Goal: Information Seeking & Learning: Learn about a topic

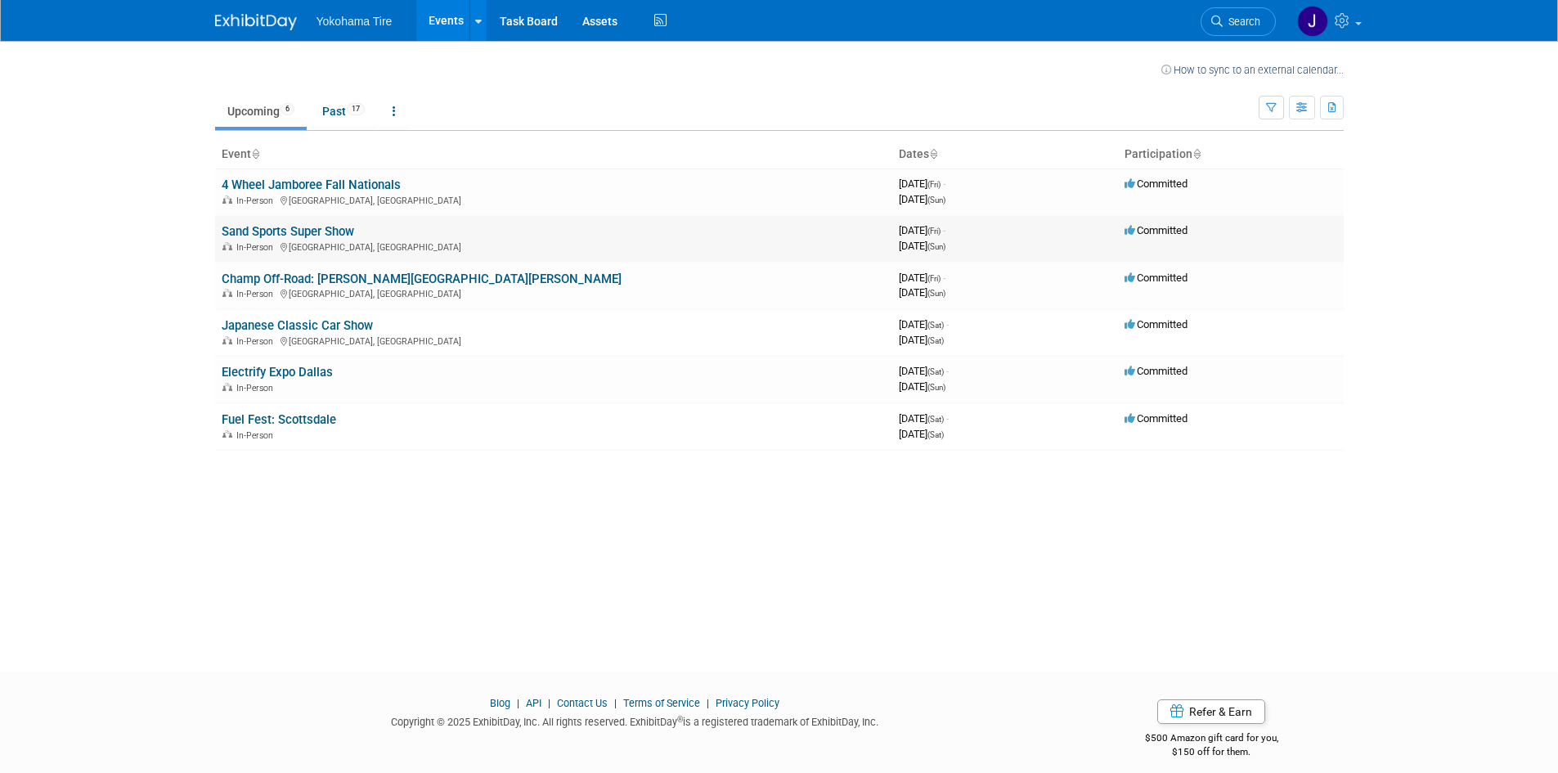
click at [301, 233] on link "Sand Sports Super Show" at bounding box center [288, 231] width 132 height 15
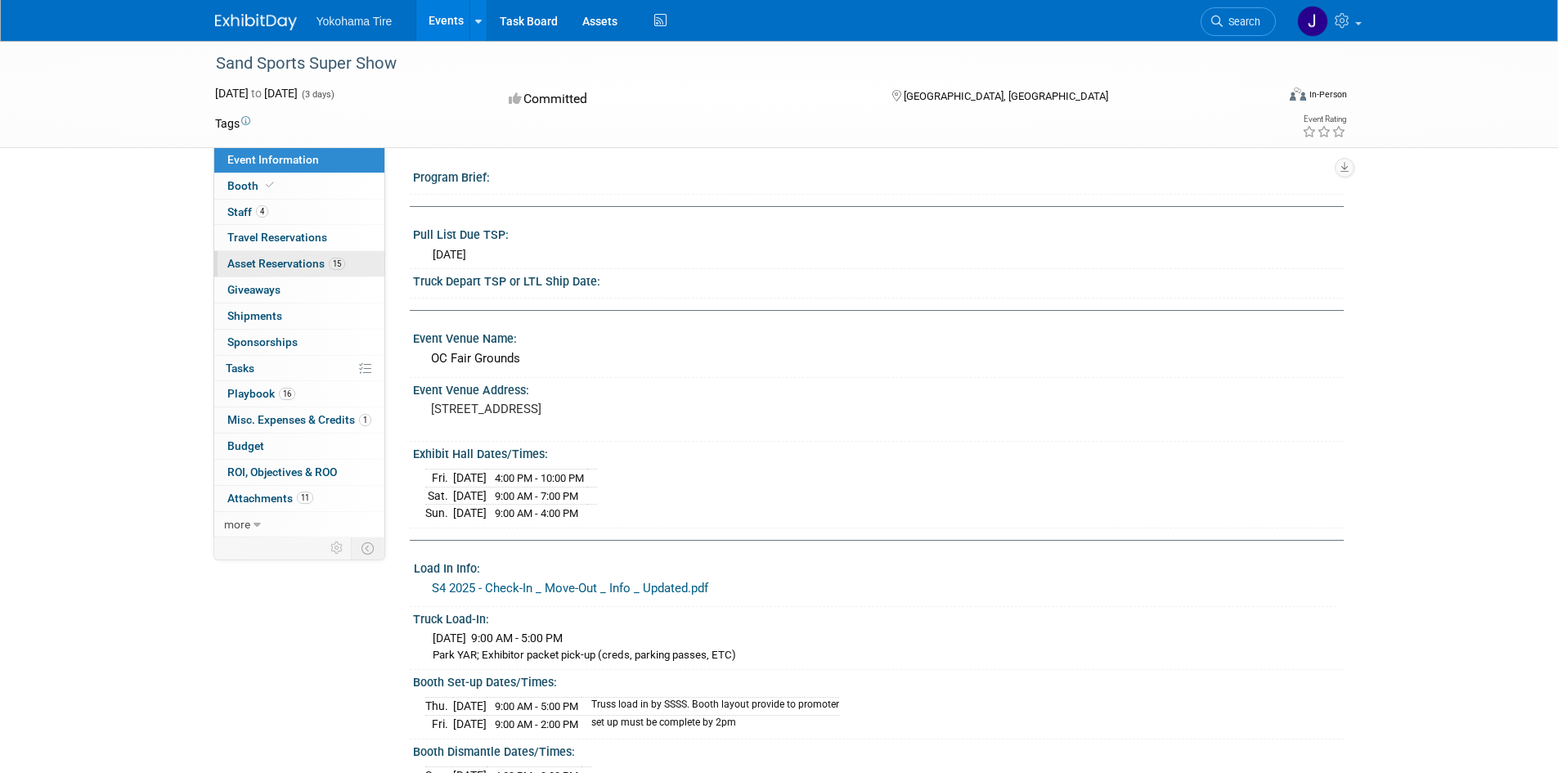
click at [263, 266] on span "Asset Reservations 15" at bounding box center [286, 263] width 118 height 13
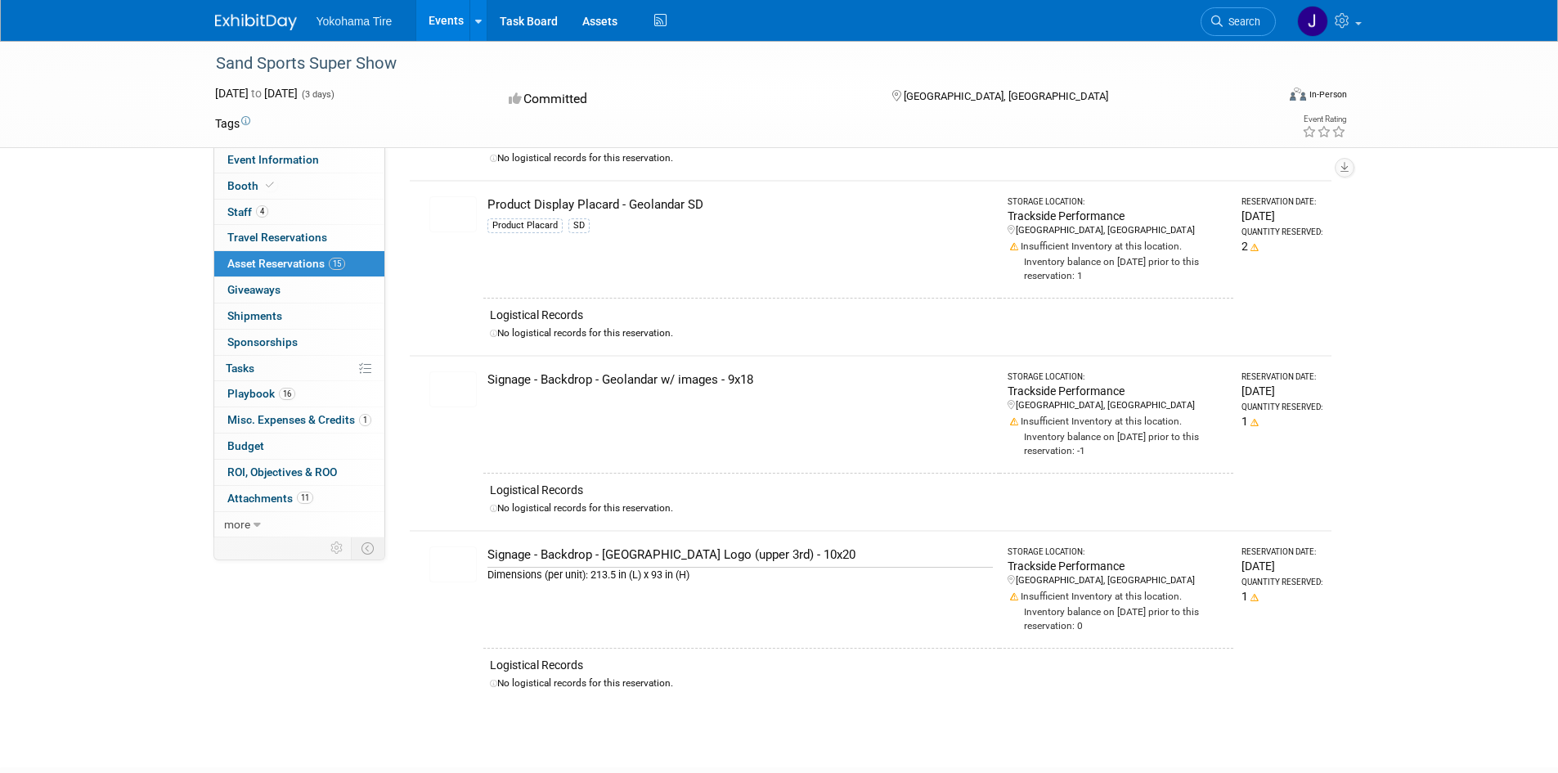
scroll to position [1963, 0]
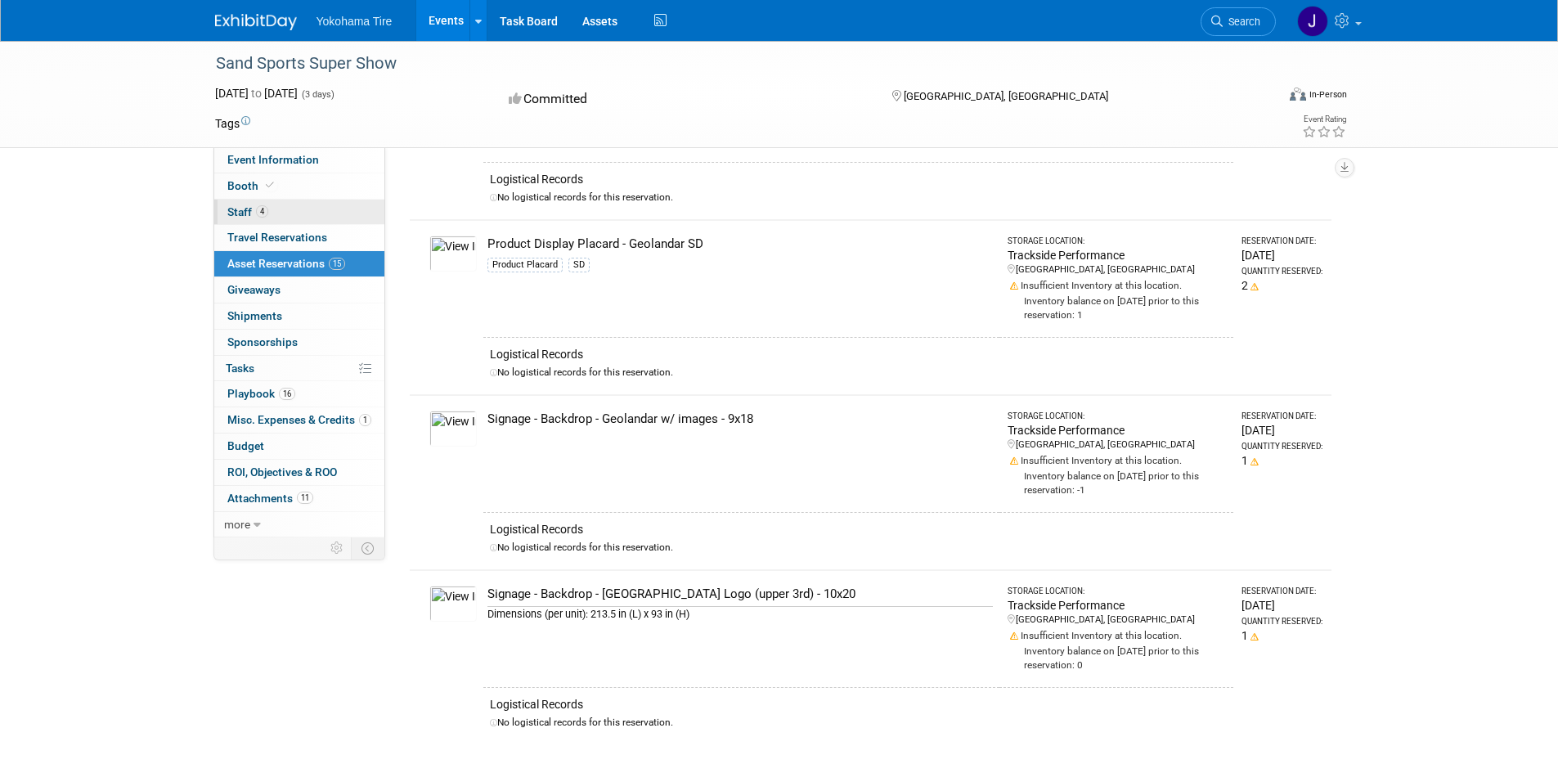
click at [259, 210] on span "4" at bounding box center [262, 211] width 12 height 12
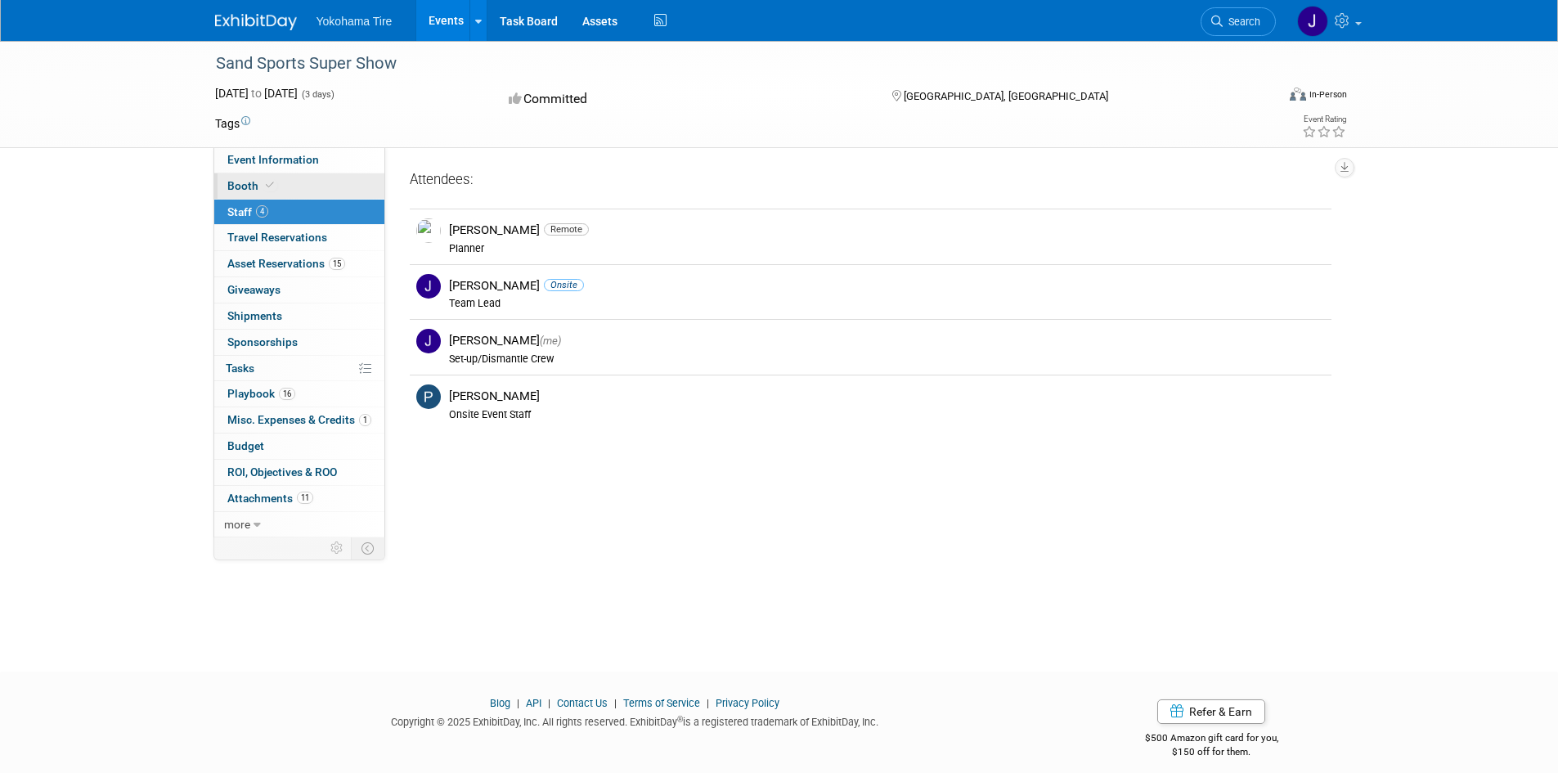
click at [248, 182] on span "Booth" at bounding box center [252, 185] width 50 height 13
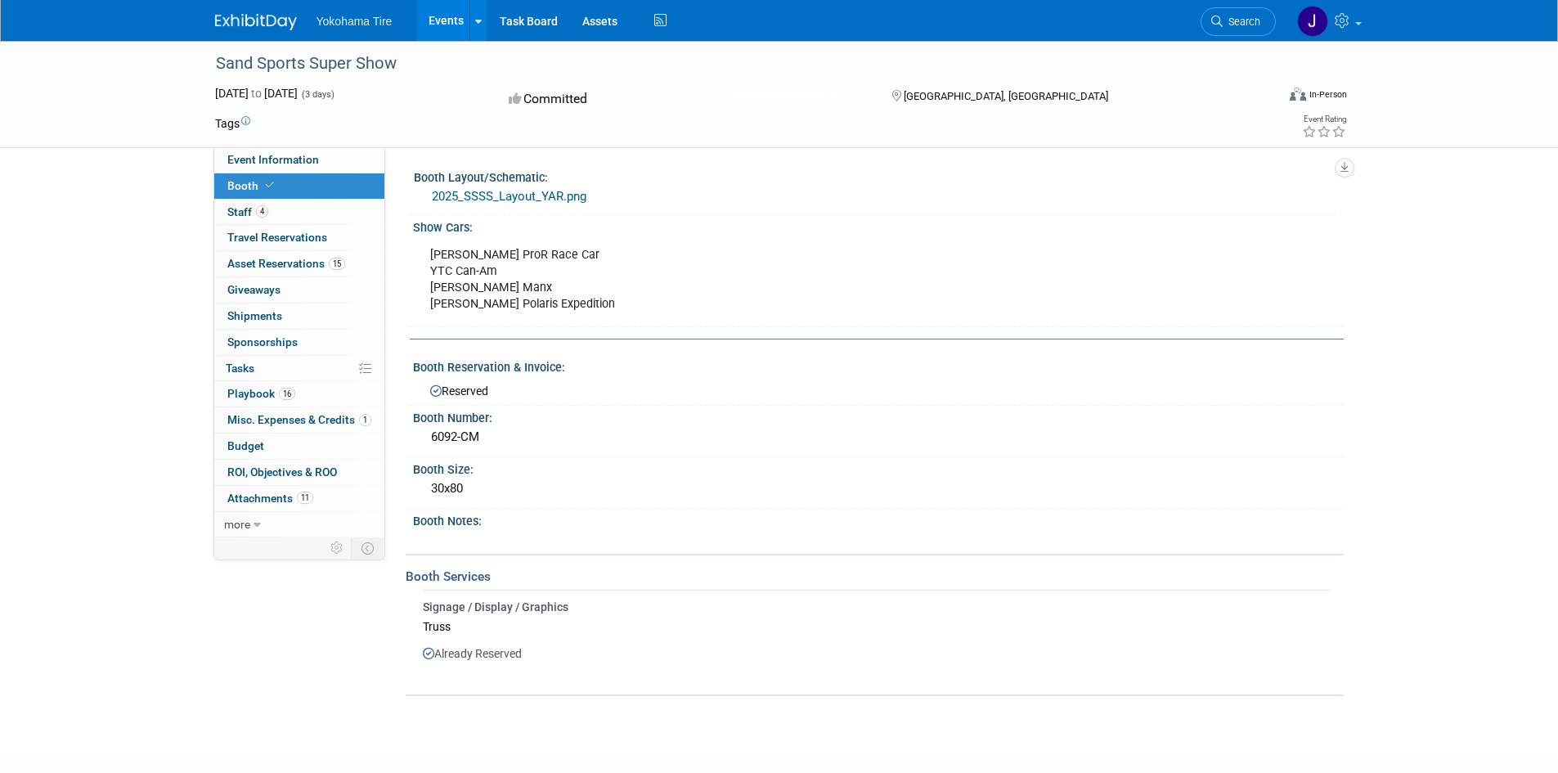
click at [484, 193] on link "2025_SSSS_Layout_YAR.png" at bounding box center [509, 196] width 155 height 15
click at [233, 285] on span "Giveaways 0" at bounding box center [253, 289] width 53 height 13
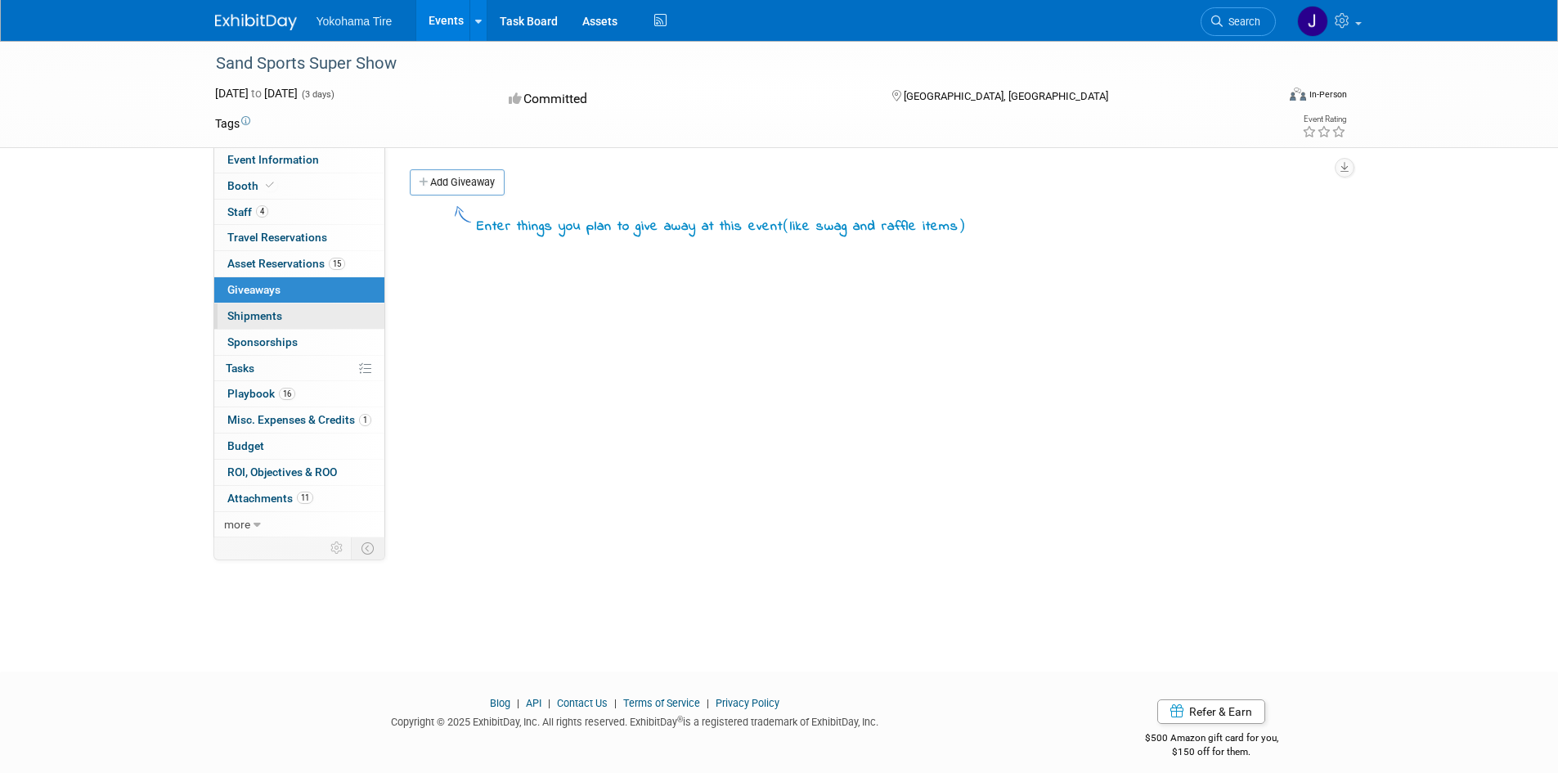
click at [245, 321] on span "Shipments 0" at bounding box center [254, 315] width 55 height 13
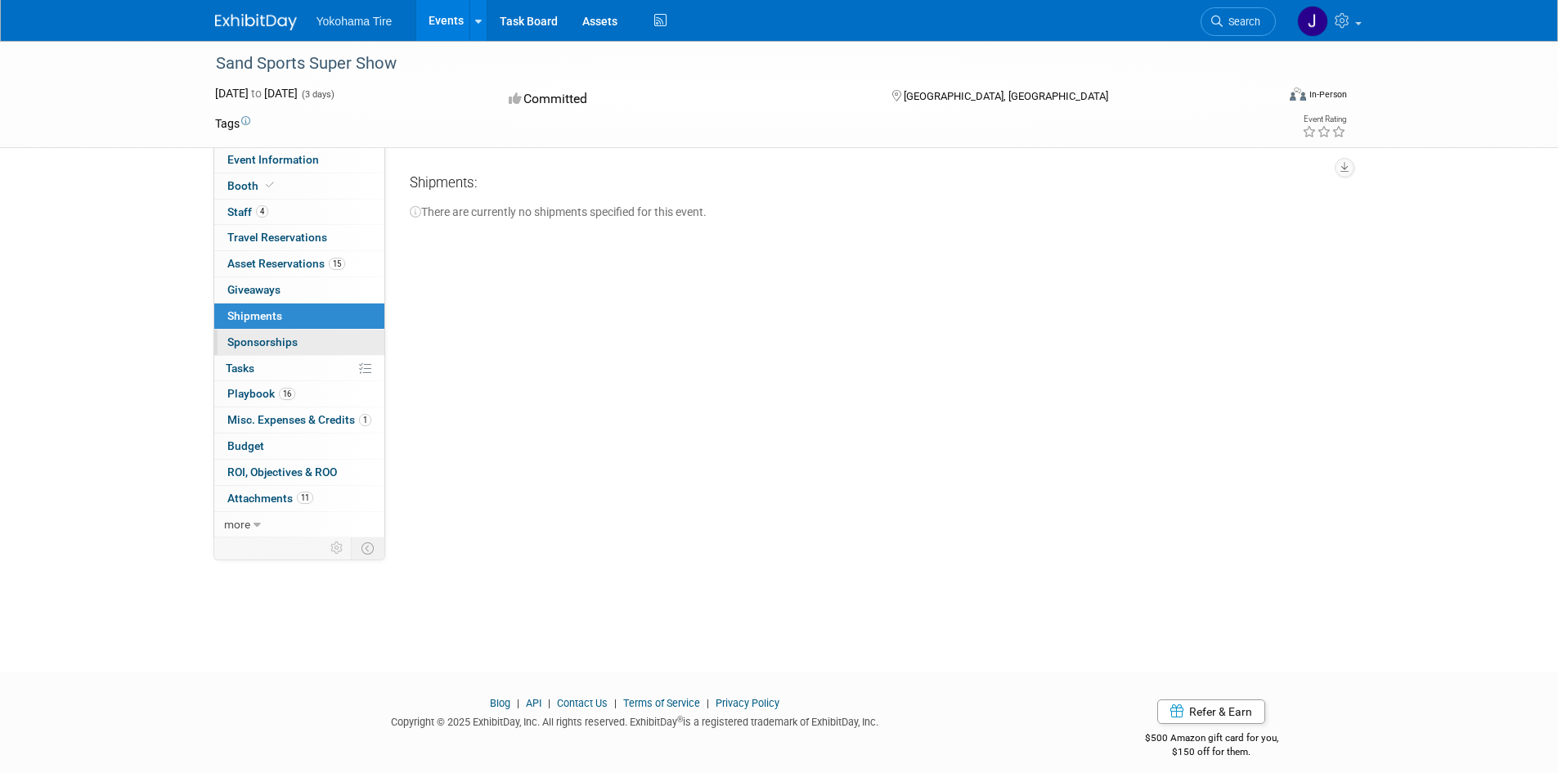
click at [254, 344] on span "Sponsorships 0" at bounding box center [262, 341] width 70 height 13
click at [258, 364] on link "0% Tasks 0%" at bounding box center [299, 368] width 170 height 25
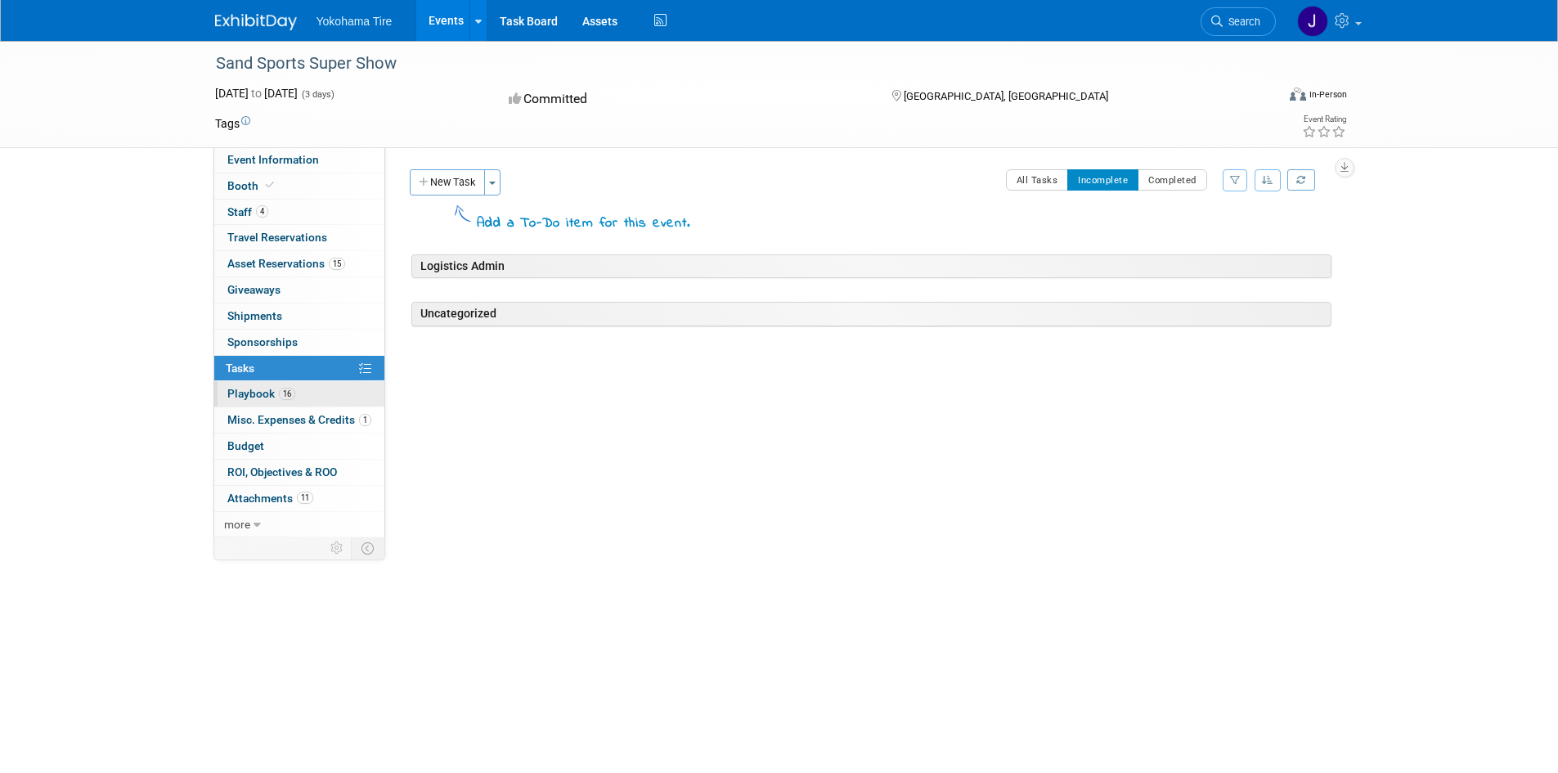
click at [258, 396] on span "Playbook 16" at bounding box center [261, 393] width 68 height 13
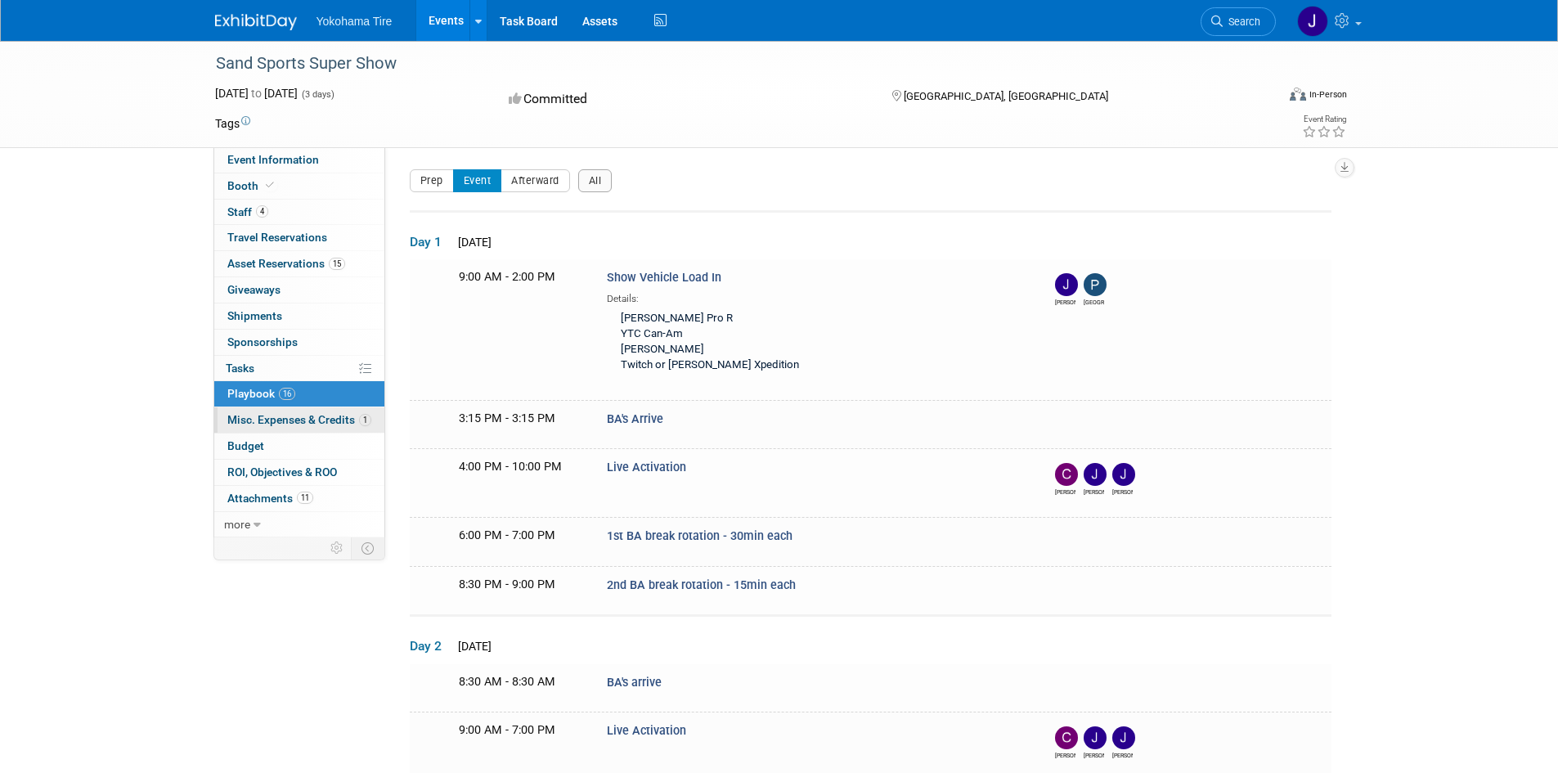
click at [317, 414] on span "Misc. Expenses & Credits 1" at bounding box center [299, 419] width 144 height 13
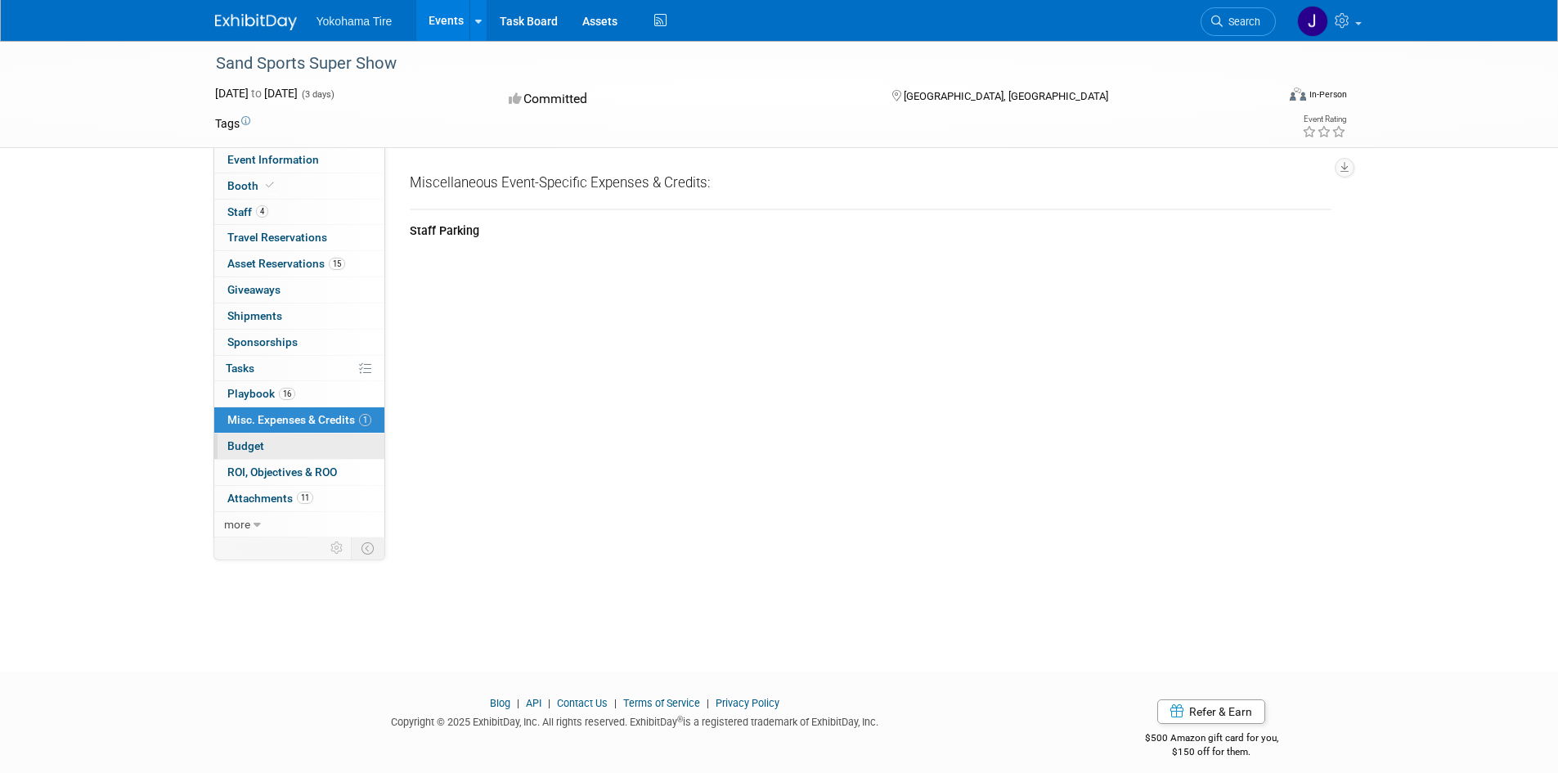
click at [266, 439] on link "Budget" at bounding box center [299, 445] width 170 height 25
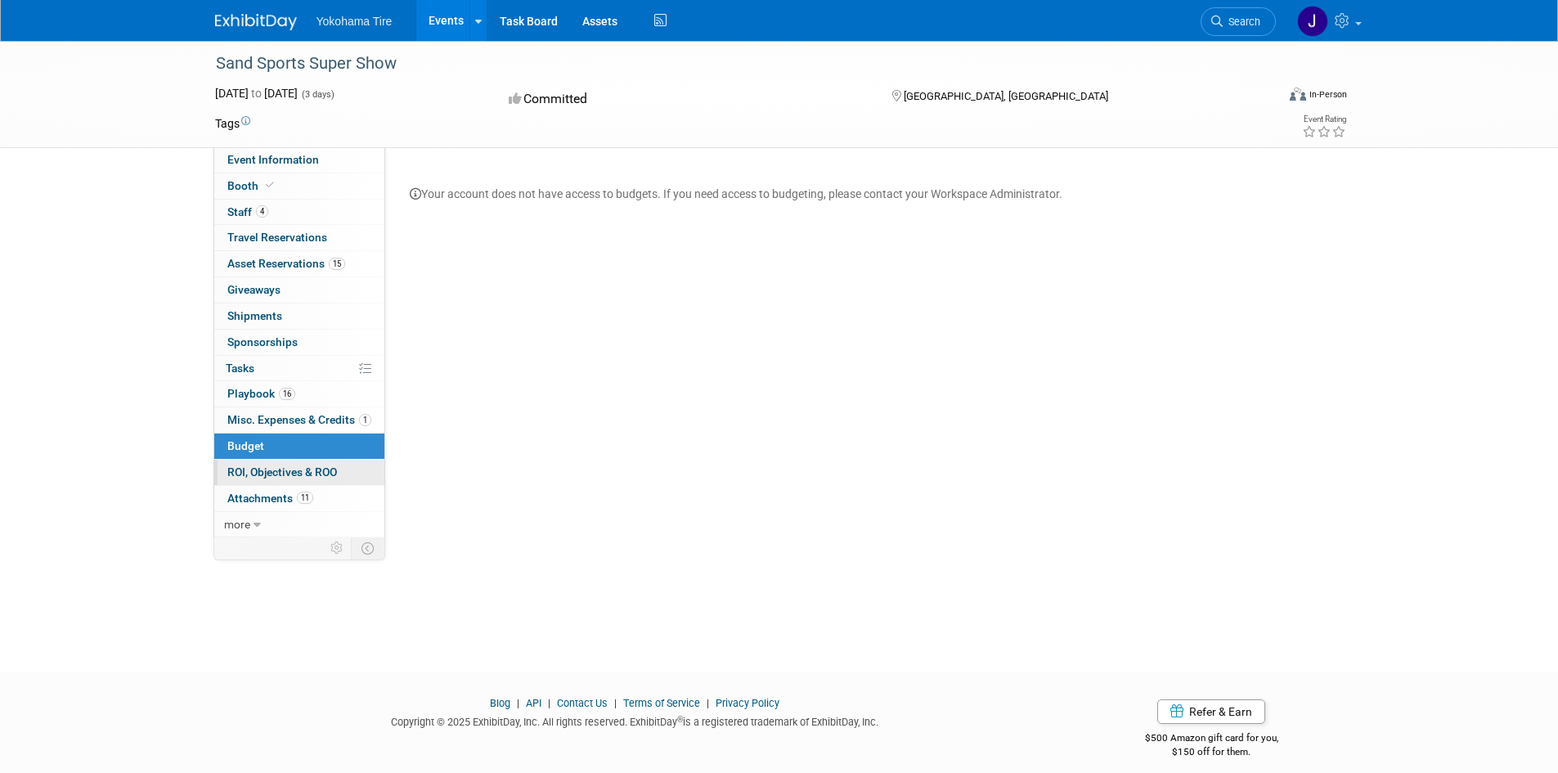
click at [280, 469] on span "ROI, Objectives & ROO 0" at bounding box center [282, 471] width 110 height 13
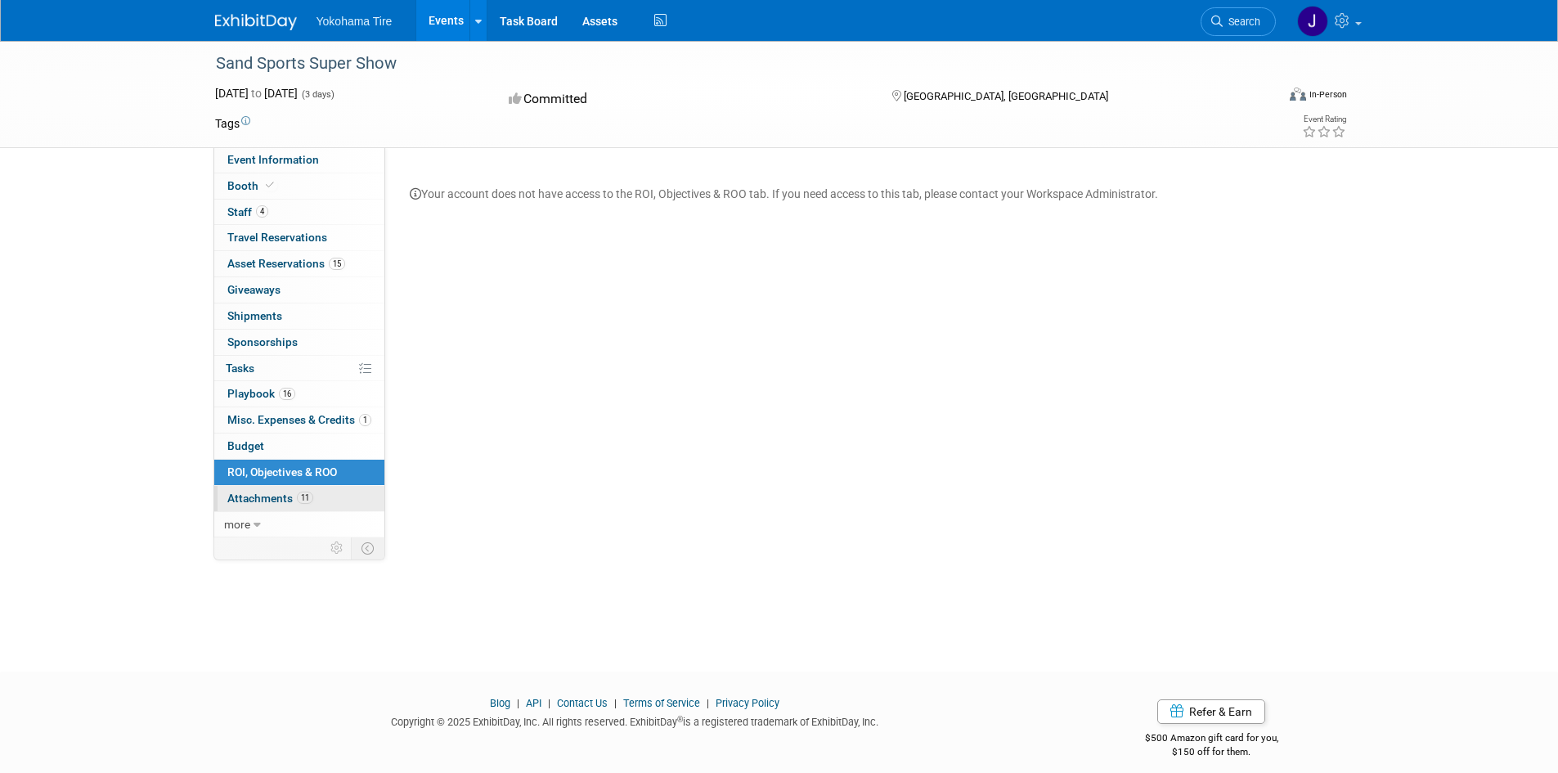
click at [285, 496] on span "Attachments 11" at bounding box center [270, 498] width 86 height 13
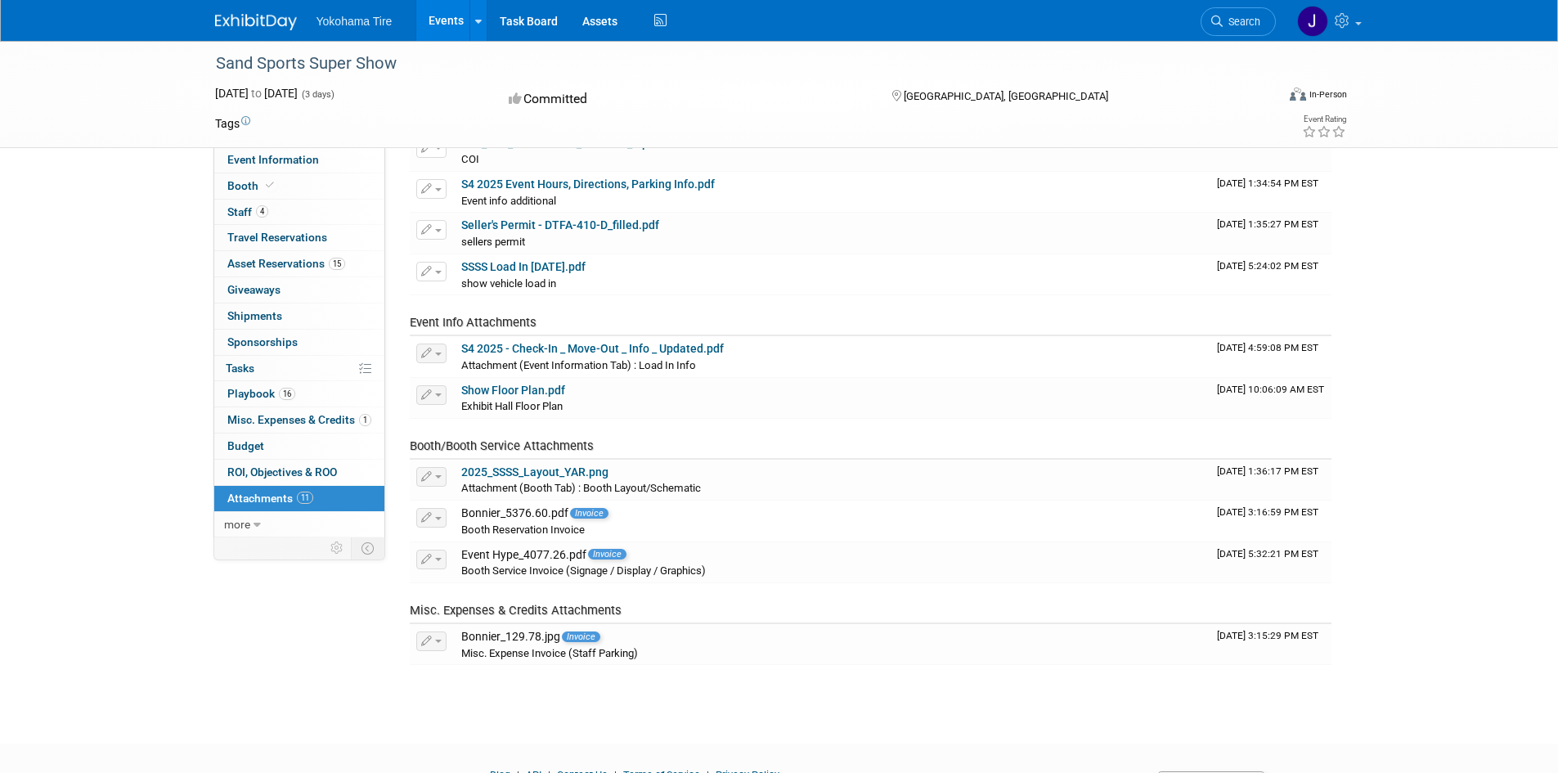
scroll to position [164, 0]
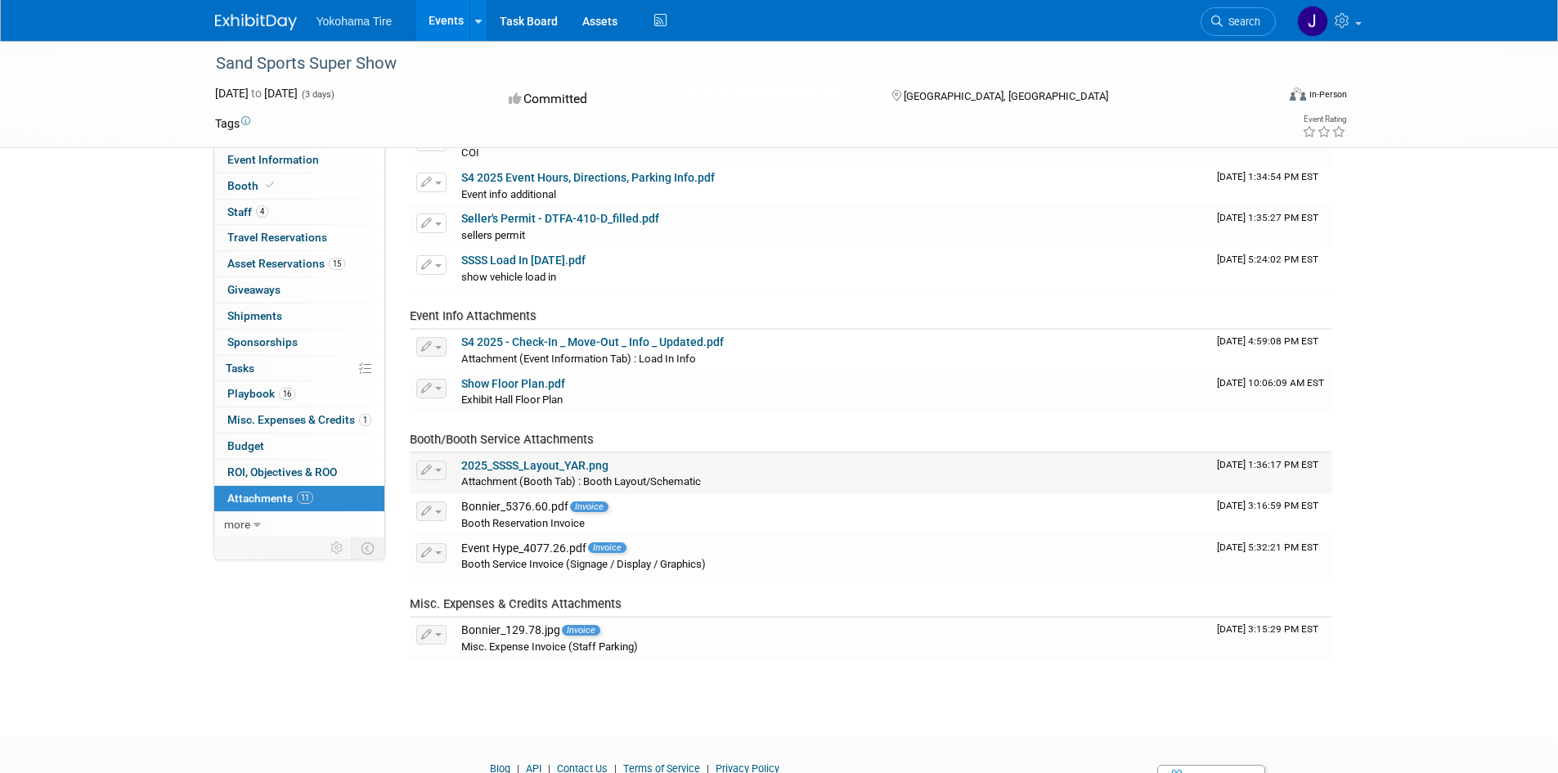
click at [584, 463] on link "2025_SSSS_Layout_YAR.png" at bounding box center [534, 465] width 147 height 13
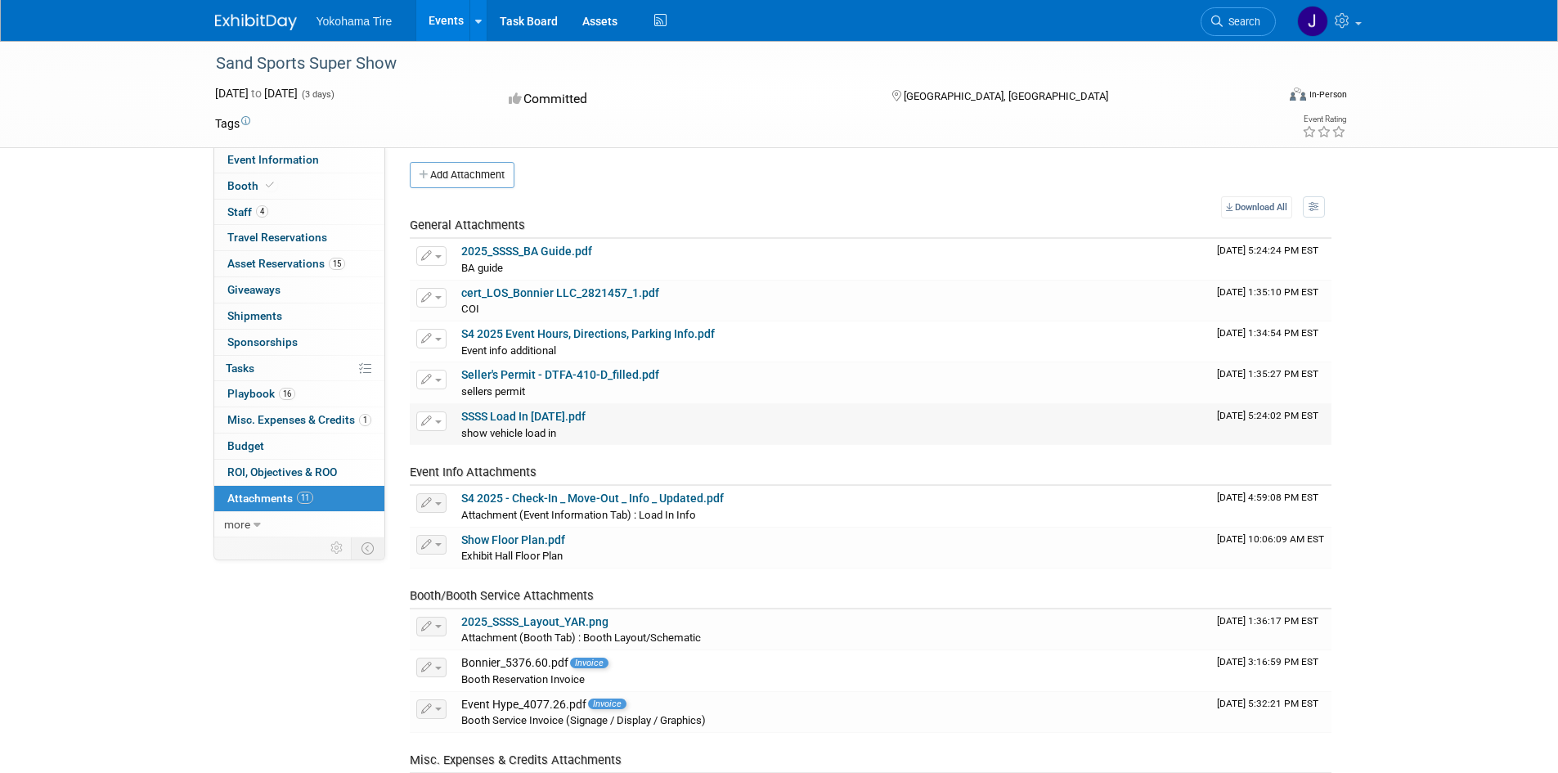
scroll to position [0, 0]
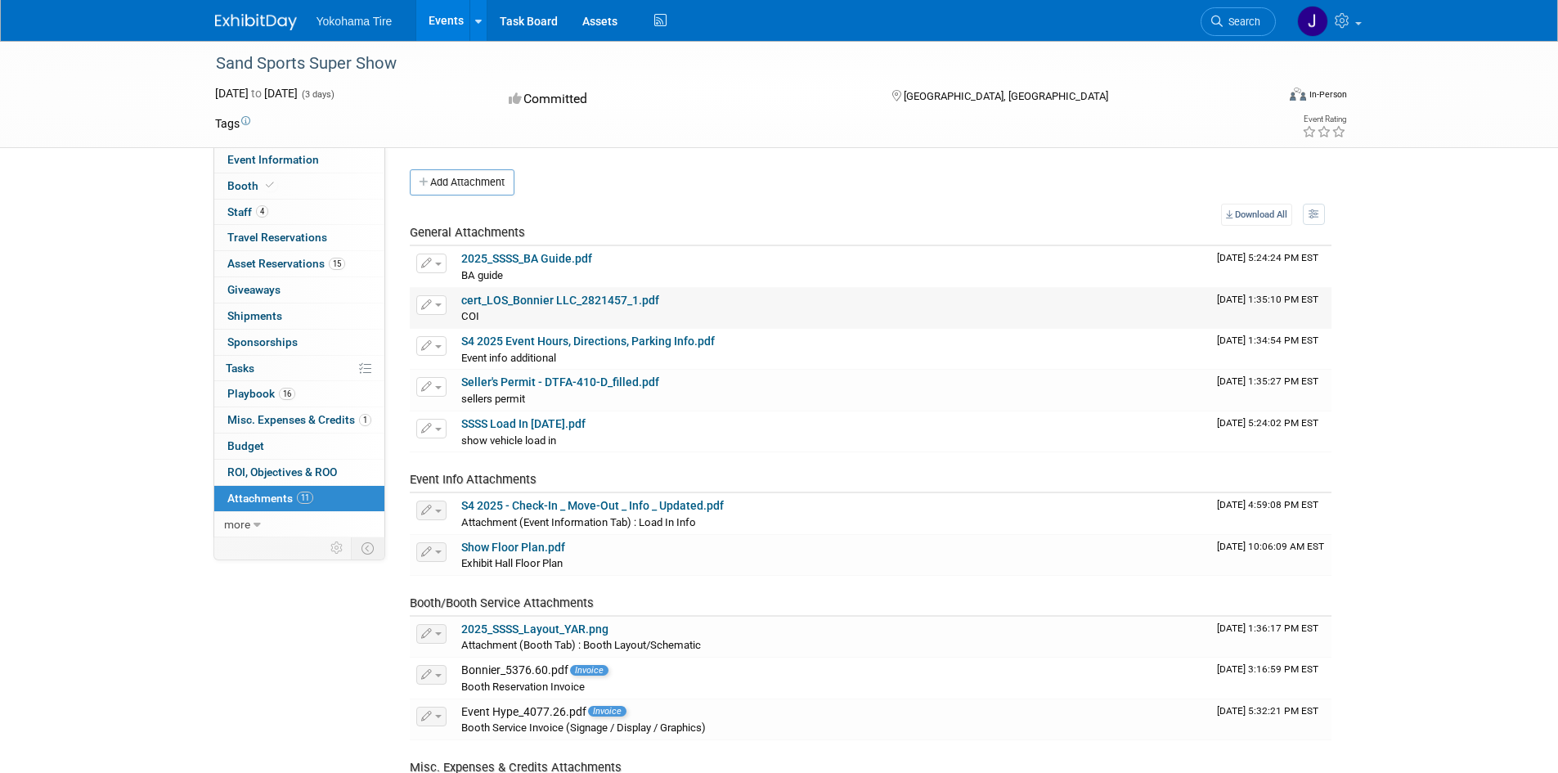
click at [526, 302] on link "cert_LOS_Bonnier LLC_2821457_1.pdf" at bounding box center [560, 300] width 198 height 13
click at [505, 342] on link "S4 2025 Event Hours, Directions, Parking Info.pdf" at bounding box center [588, 340] width 254 height 13
click at [493, 383] on link "Seller's Permit - DTFA-410-D_filled.pdf" at bounding box center [560, 381] width 198 height 13
click at [489, 423] on link "SSSS Load In [DATE].pdf" at bounding box center [523, 423] width 124 height 13
